Goal: Navigation & Orientation: Find specific page/section

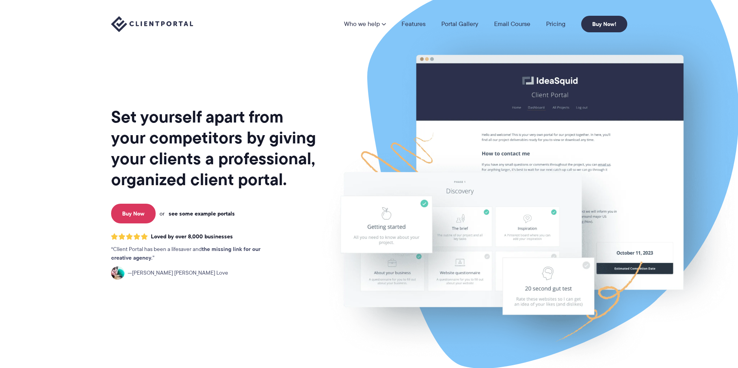
click at [191, 211] on link "see some example portals" at bounding box center [202, 213] width 66 height 7
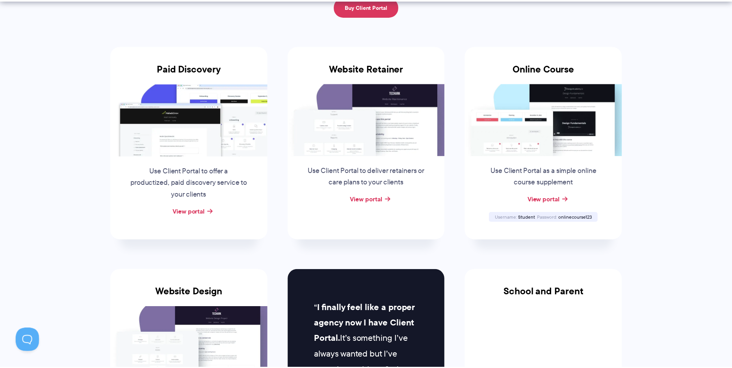
scroll to position [162, 0]
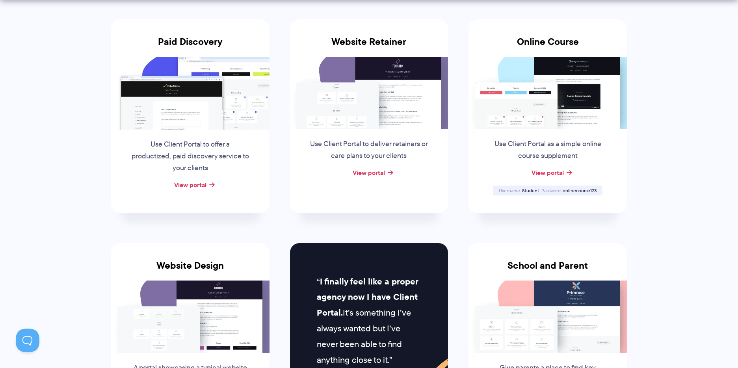
click at [565, 171] on div "View portal" at bounding box center [547, 173] width 158 height 12
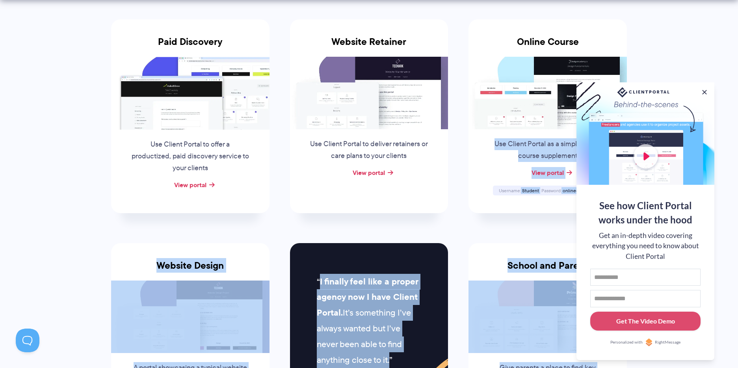
drag, startPoint x: 647, startPoint y: 90, endPoint x: 548, endPoint y: 99, distance: 99.6
click at [548, 99] on body "Who we help Who we help View pricing Agencies See how Client Portal can help gi…" at bounding box center [369, 22] width 738 height 368
click at [705, 92] on button at bounding box center [703, 91] width 9 height 9
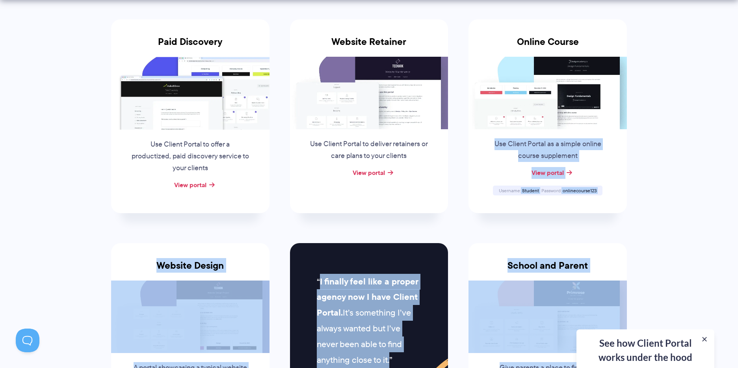
click at [578, 134] on div "Use Client Portal as a simple online course supplement" at bounding box center [547, 148] width 135 height 38
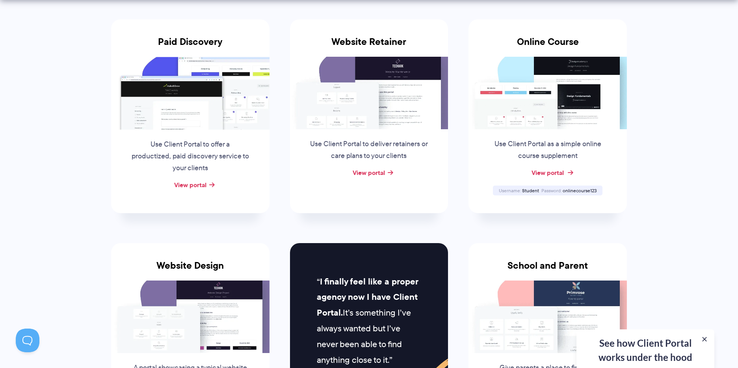
click at [550, 174] on link "View portal" at bounding box center [547, 172] width 32 height 9
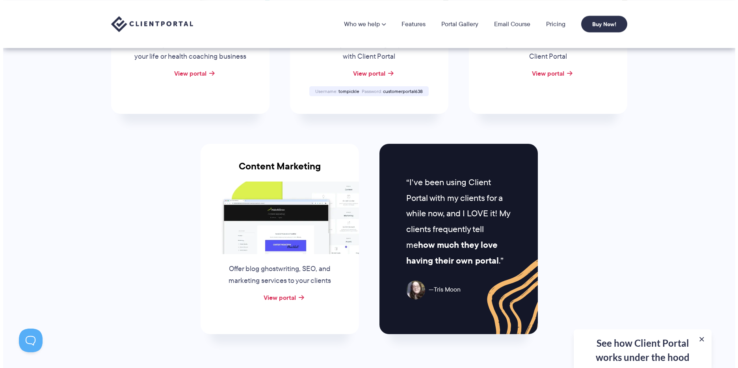
scroll to position [696, 0]
